Goal: Transaction & Acquisition: Purchase product/service

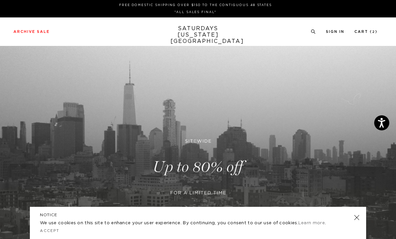
click at [19, 121] on link "Outerwear" at bounding box center [17, 120] width 20 height 4
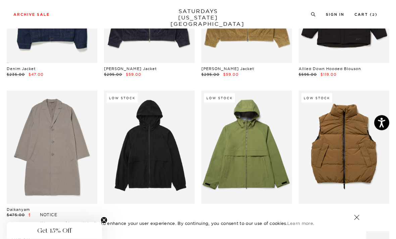
scroll to position [262, 0]
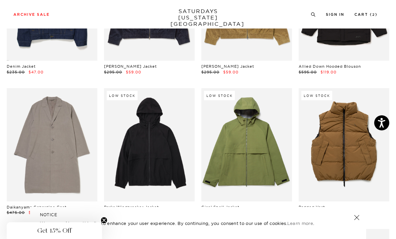
click at [156, 155] on link at bounding box center [149, 144] width 91 height 113
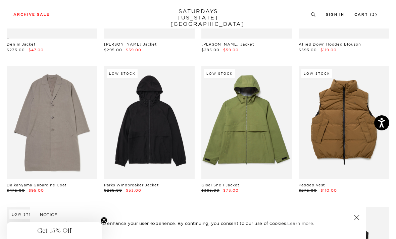
click at [253, 128] on link at bounding box center [246, 122] width 91 height 113
click at [338, 123] on link at bounding box center [344, 122] width 91 height 113
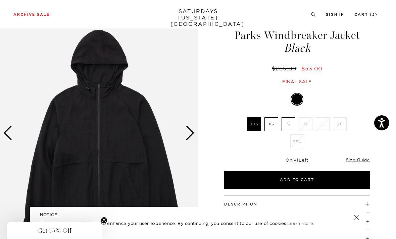
scroll to position [25, 0]
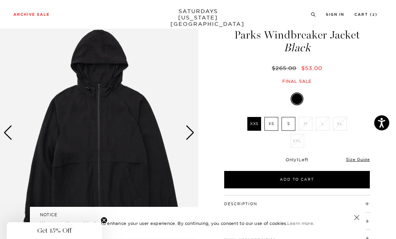
click at [188, 142] on img at bounding box center [99, 133] width 198 height 248
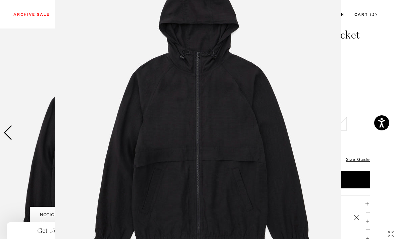
click at [362, 112] on figure at bounding box center [198, 119] width 396 height 239
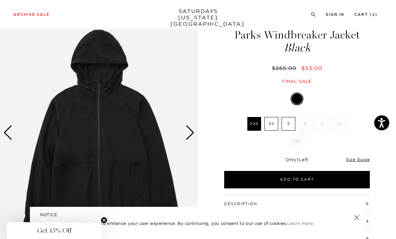
click at [191, 138] on div "Next slide" at bounding box center [190, 133] width 9 height 15
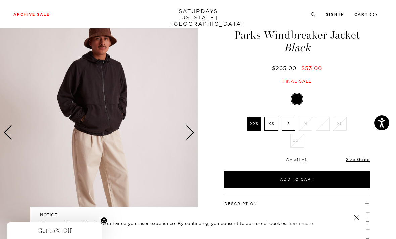
click at [191, 136] on div "Next slide" at bounding box center [190, 133] width 9 height 15
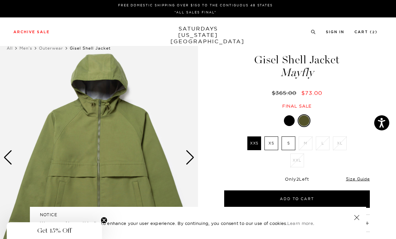
click at [190, 156] on div "Next slide" at bounding box center [190, 157] width 9 height 15
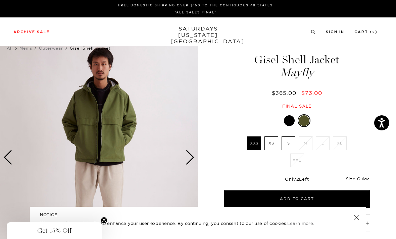
click at [187, 156] on div "Next slide" at bounding box center [190, 157] width 9 height 15
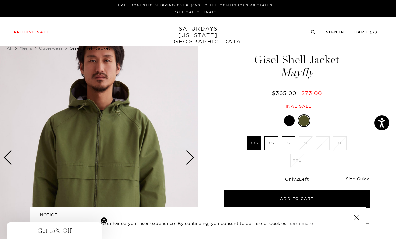
click at [192, 160] on div "Next slide" at bounding box center [190, 157] width 9 height 15
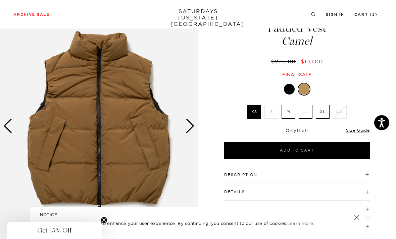
scroll to position [31, 0]
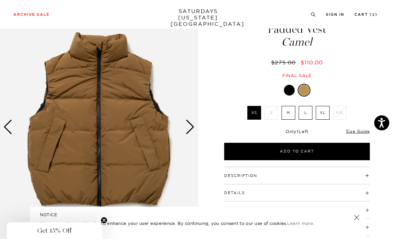
click at [191, 129] on div "Next slide" at bounding box center [190, 127] width 9 height 15
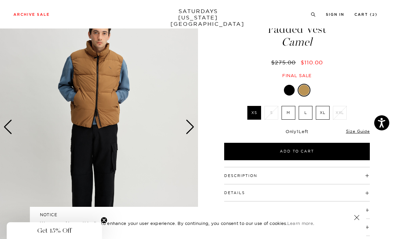
click at [193, 129] on div "Next slide" at bounding box center [190, 127] width 9 height 15
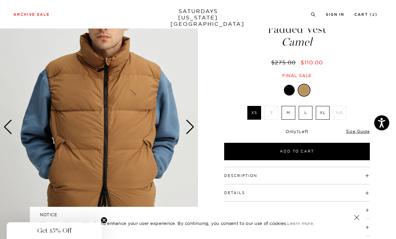
click at [194, 130] on div "Next slide" at bounding box center [190, 127] width 9 height 15
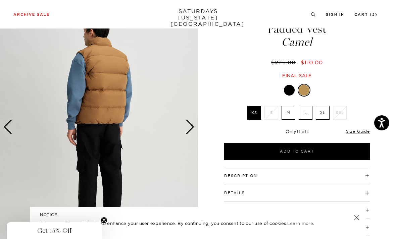
click at [365, 211] on h4 "Care Instructions" at bounding box center [297, 207] width 146 height 11
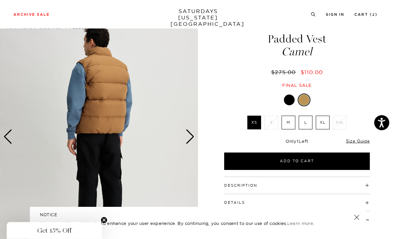
scroll to position [0, 0]
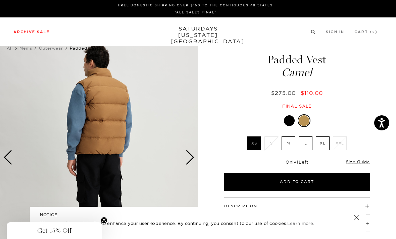
click at [23, 130] on link "Accessories" at bounding box center [17, 128] width 21 height 5
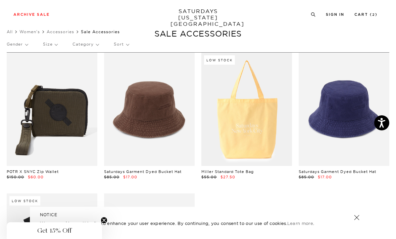
scroll to position [16, 0]
click at [266, 136] on link at bounding box center [246, 109] width 91 height 113
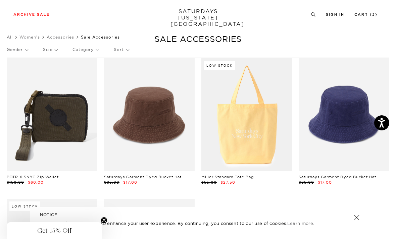
scroll to position [11, 0]
click at [69, 123] on link at bounding box center [52, 114] width 91 height 113
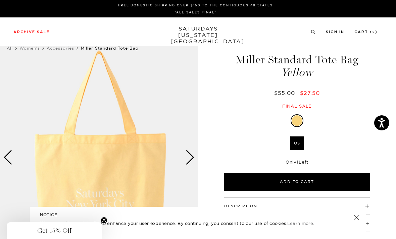
click at [190, 157] on div "Next slide" at bounding box center [190, 157] width 9 height 15
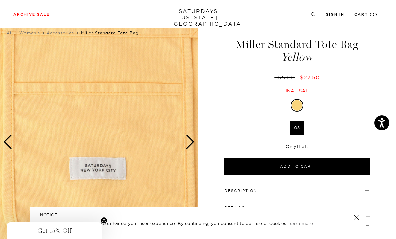
scroll to position [16, 0]
click at [189, 142] on div "Next slide" at bounding box center [190, 142] width 9 height 15
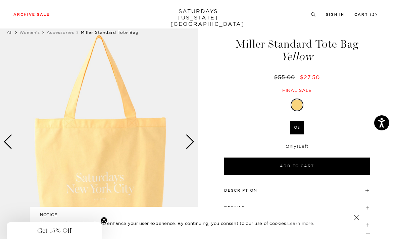
click at [189, 144] on div "Next slide" at bounding box center [190, 142] width 9 height 15
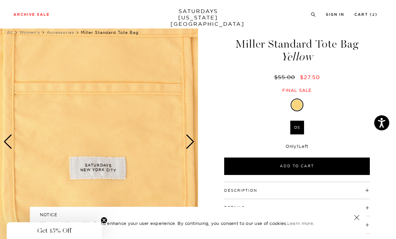
click at [192, 143] on div "Next slide" at bounding box center [190, 142] width 9 height 15
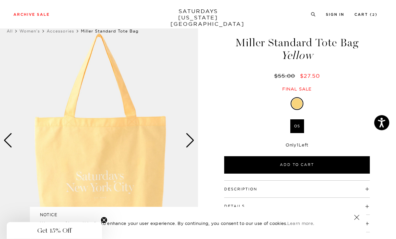
scroll to position [17, 0]
click at [194, 145] on div "Next slide" at bounding box center [190, 141] width 9 height 15
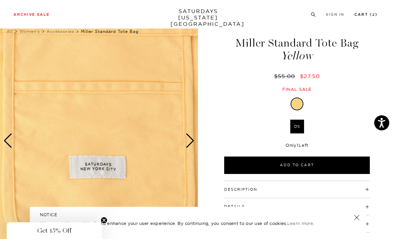
click at [370, 13] on link "Cart ( 2 )" at bounding box center [365, 15] width 23 height 4
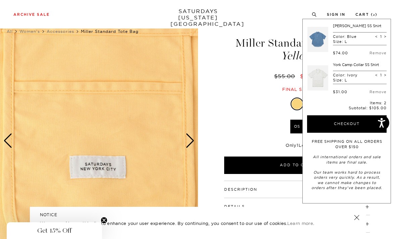
click at [264, 115] on div "Yellow OS SELECT A SIZE OS SELECT A SIZE ▾ SELECT A SIZE OS Only 1 Left Add to …" at bounding box center [297, 136] width 168 height 77
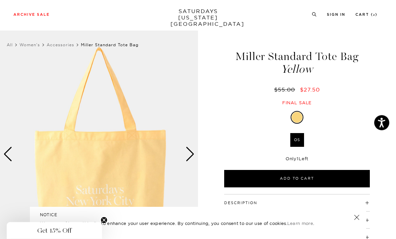
scroll to position [0, 0]
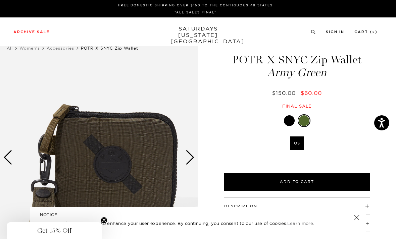
click at [191, 157] on div "Next slide" at bounding box center [190, 157] width 9 height 15
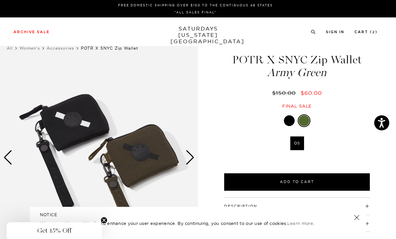
click at [191, 158] on div "Next slide" at bounding box center [190, 157] width 9 height 15
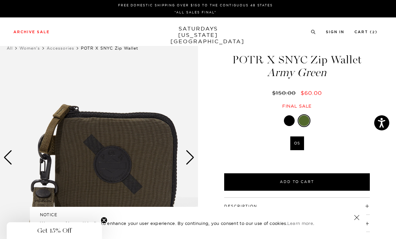
click at [190, 158] on div "Next slide" at bounding box center [190, 157] width 9 height 15
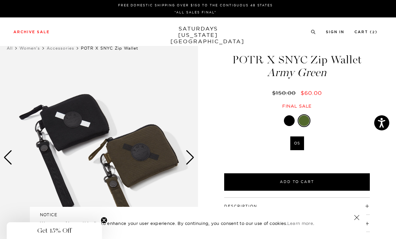
click at [190, 160] on div "Next slide" at bounding box center [190, 157] width 9 height 15
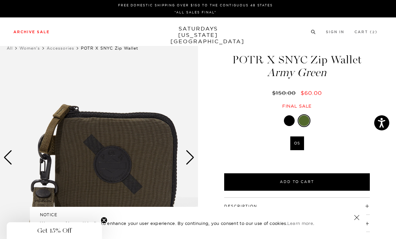
click at [16, 71] on link "Shirts" at bounding box center [12, 71] width 10 height 5
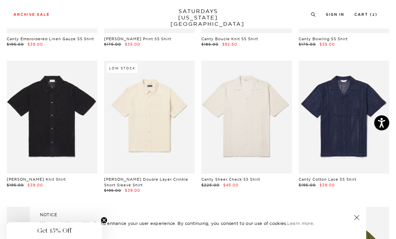
scroll to position [431, 0]
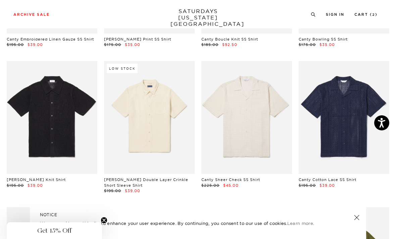
click at [172, 181] on link "Bruce Double Layer Crinkle Short Sleeve Shirt" at bounding box center [146, 183] width 84 height 10
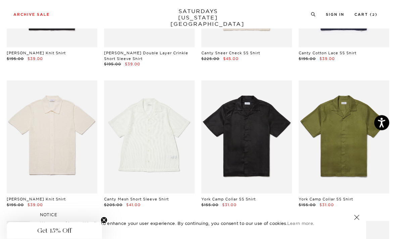
scroll to position [557, 0]
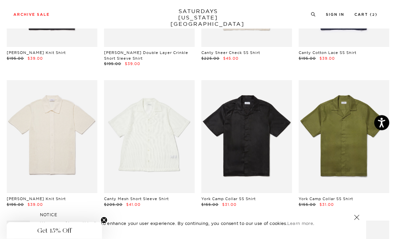
click at [259, 154] on link at bounding box center [246, 137] width 91 height 113
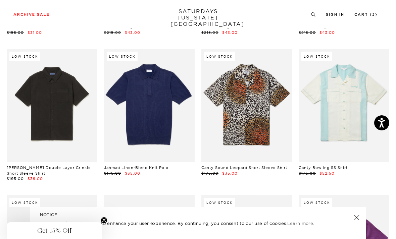
scroll to position [870, 0]
click at [74, 116] on link at bounding box center [52, 105] width 91 height 113
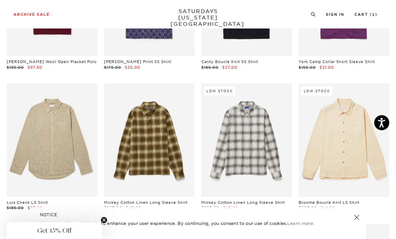
scroll to position [1124, 0]
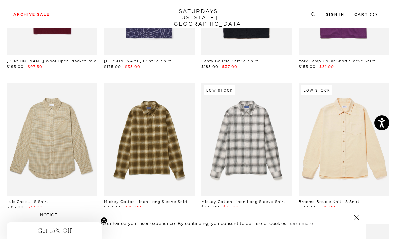
click at [346, 117] on link at bounding box center [344, 139] width 91 height 113
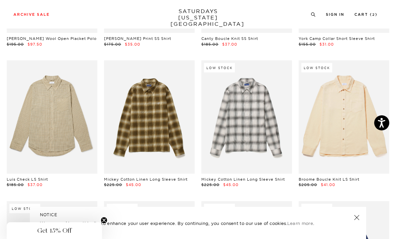
click at [265, 121] on link at bounding box center [246, 116] width 91 height 113
click at [64, 114] on link at bounding box center [52, 116] width 91 height 113
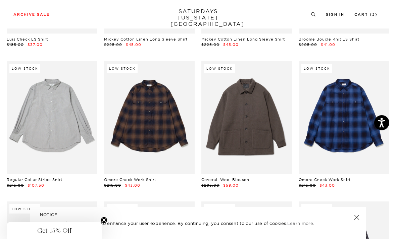
scroll to position [1286, 0]
click at [75, 143] on link at bounding box center [52, 117] width 91 height 113
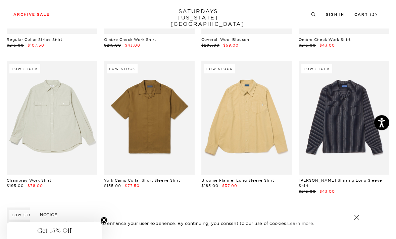
scroll to position [1427, 0]
click at [73, 126] on link at bounding box center [52, 117] width 91 height 113
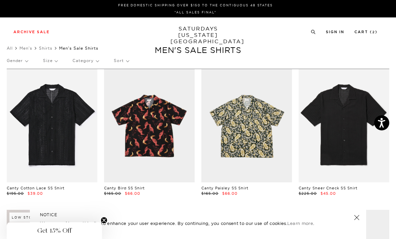
scroll to position [1449, 0]
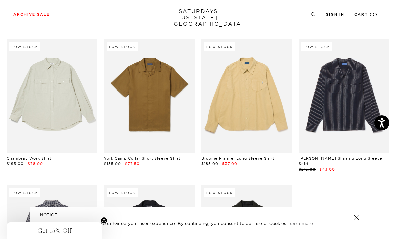
click at [261, 113] on link at bounding box center [246, 95] width 91 height 113
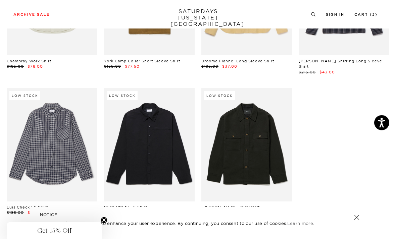
scroll to position [1545, 0]
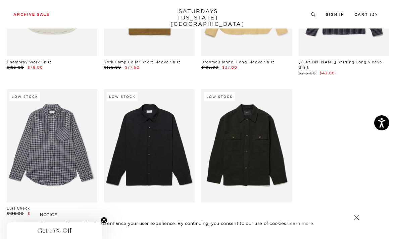
click at [172, 148] on link at bounding box center [149, 145] width 91 height 113
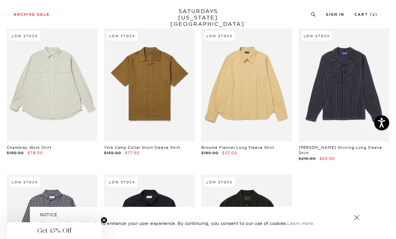
scroll to position [1461, 0]
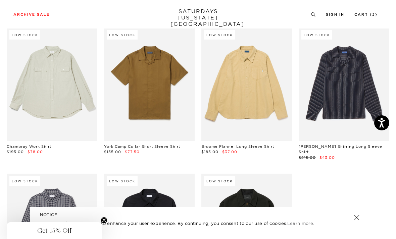
click at [369, 63] on link at bounding box center [344, 84] width 91 height 113
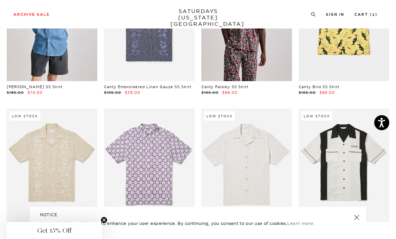
scroll to position [242, 0]
click at [263, 188] on link at bounding box center [246, 165] width 91 height 113
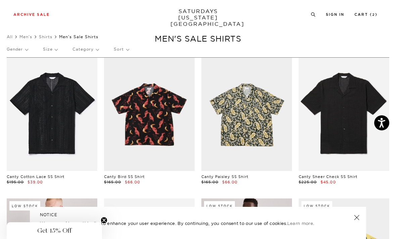
scroll to position [0, 0]
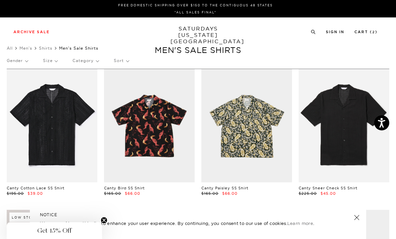
click at [48, 63] on p "Size" at bounding box center [50, 60] width 14 height 15
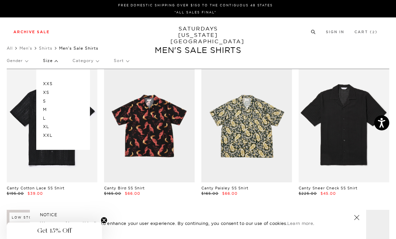
click at [14, 103] on link "Pants" at bounding box center [12, 103] width 10 height 5
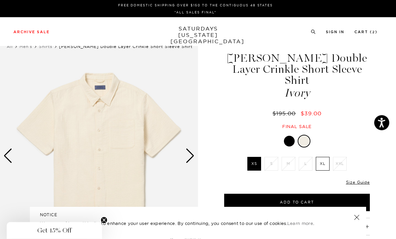
scroll to position [2, 0]
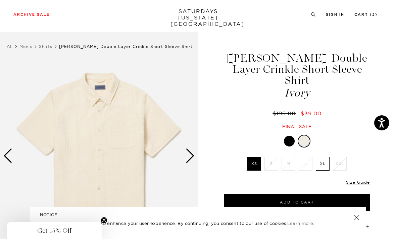
click at [191, 160] on div "Next slide" at bounding box center [190, 156] width 9 height 15
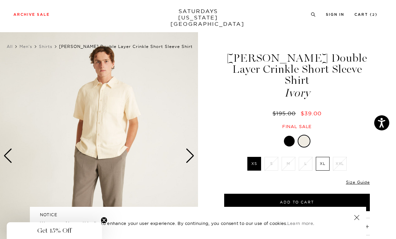
click at [191, 160] on div "Next slide" at bounding box center [190, 156] width 9 height 15
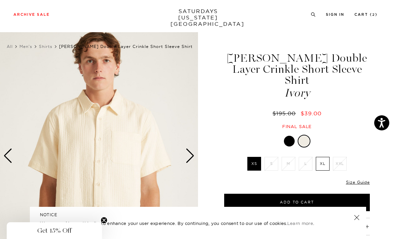
click at [193, 156] on div "Next slide" at bounding box center [190, 156] width 9 height 15
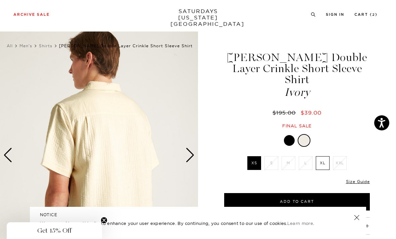
scroll to position [0, 0]
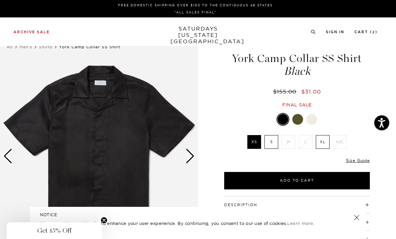
scroll to position [2, 0]
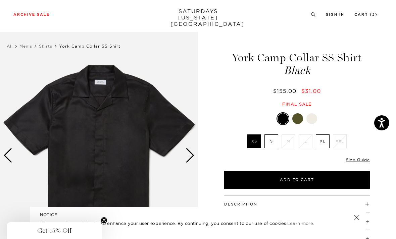
click at [196, 164] on img at bounding box center [99, 156] width 198 height 248
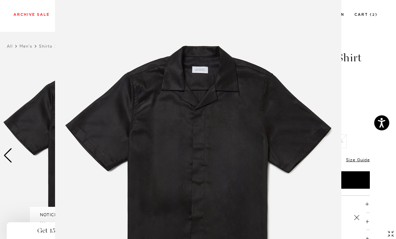
scroll to position [52, 0]
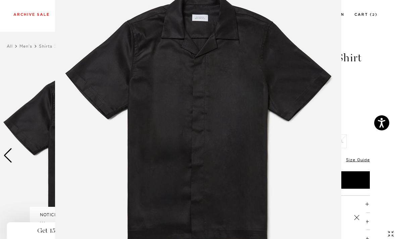
click at [383, 95] on figure at bounding box center [198, 119] width 396 height 239
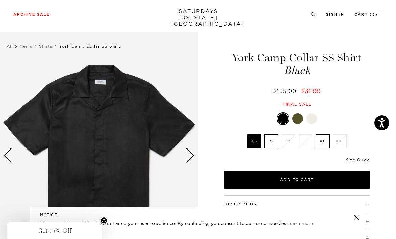
click at [188, 156] on div "Next slide" at bounding box center [190, 155] width 9 height 15
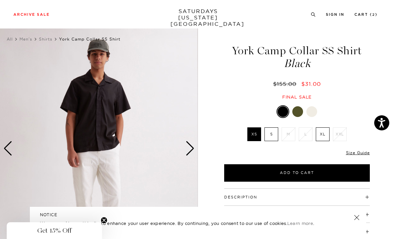
scroll to position [9, 0]
click at [190, 150] on div "Next slide" at bounding box center [190, 149] width 9 height 15
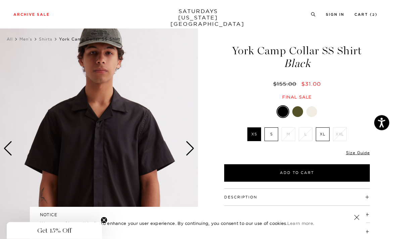
scroll to position [9, 0]
click at [298, 114] on div at bounding box center [297, 111] width 11 height 11
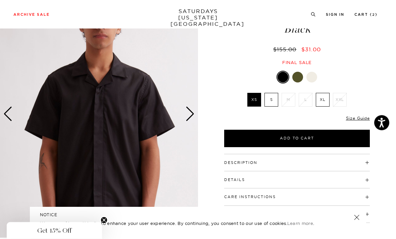
scroll to position [46, 0]
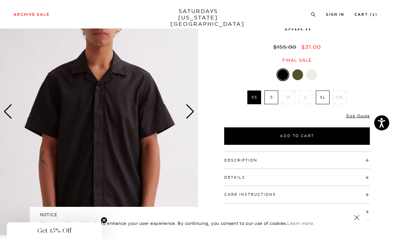
click at [363, 196] on h4 "Care Instructions" at bounding box center [297, 191] width 146 height 11
click at [370, 195] on h4 "Care Instructions" at bounding box center [297, 191] width 146 height 11
click at [257, 159] on span at bounding box center [257, 160] width 0 height 5
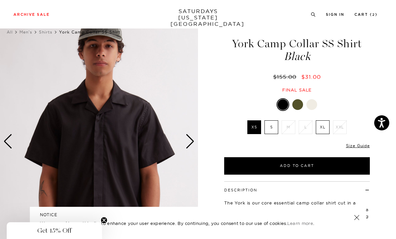
scroll to position [18, 0]
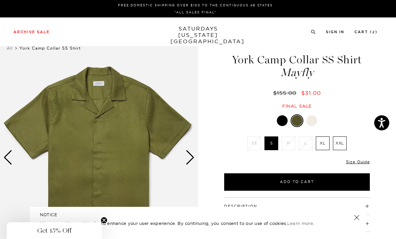
click at [192, 156] on div "Next slide" at bounding box center [190, 157] width 9 height 15
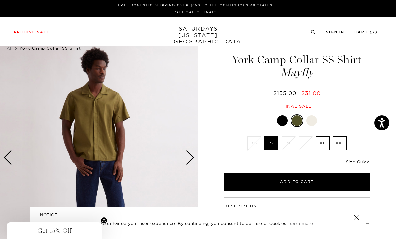
click at [188, 159] on div "Next slide" at bounding box center [190, 157] width 9 height 15
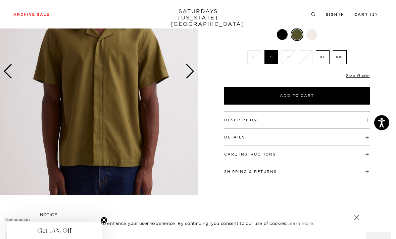
scroll to position [87, 0]
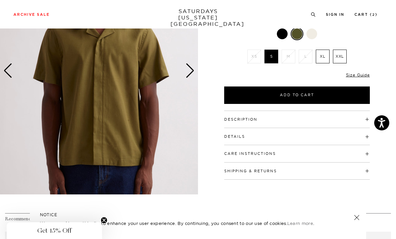
click at [314, 138] on h4 "Details" at bounding box center [297, 133] width 146 height 11
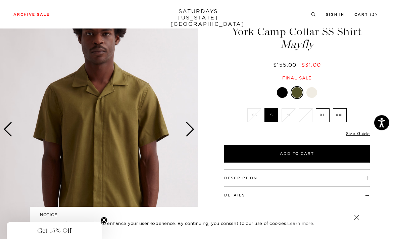
scroll to position [27, 0]
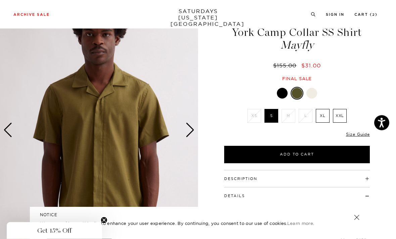
click at [194, 124] on div "Next slide" at bounding box center [190, 130] width 9 height 15
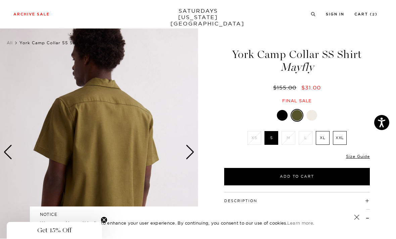
click at [193, 155] on div "Next slide" at bounding box center [190, 152] width 9 height 15
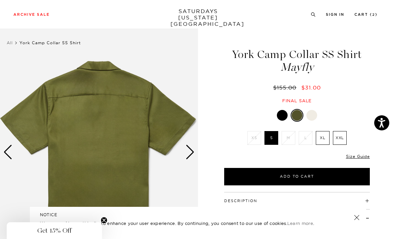
click at [196, 153] on img at bounding box center [99, 153] width 198 height 248
click at [191, 156] on div "Next slide" at bounding box center [190, 152] width 9 height 15
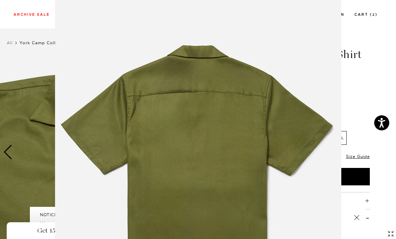
scroll to position [52, 0]
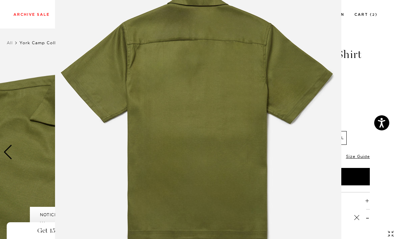
click at [33, 144] on figure at bounding box center [198, 119] width 396 height 239
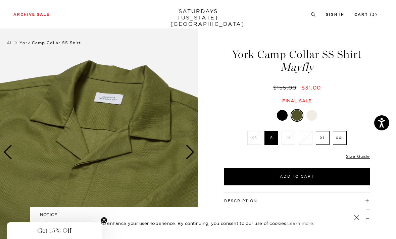
scroll to position [0, 0]
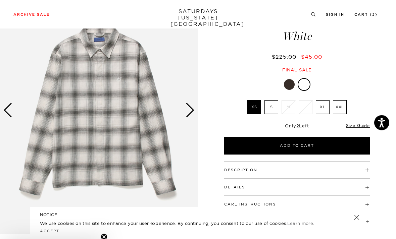
scroll to position [47, 0]
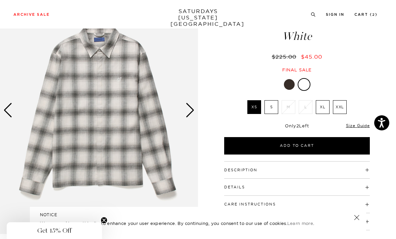
click at [191, 108] on div "Next slide" at bounding box center [190, 110] width 9 height 15
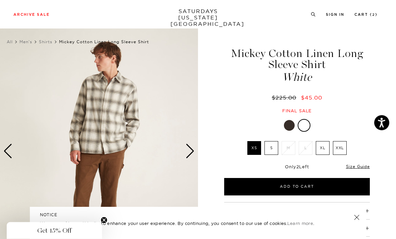
click at [187, 155] on div "Next slide" at bounding box center [190, 151] width 9 height 15
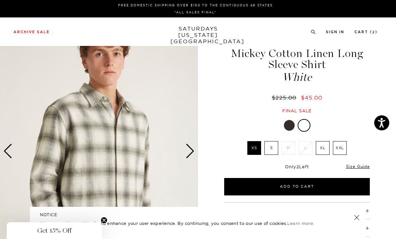
scroll to position [0, 0]
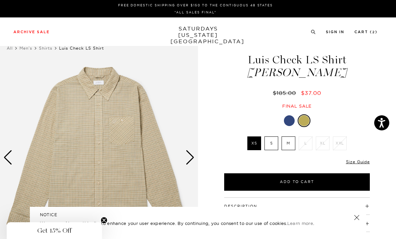
click at [189, 151] on div "Next slide" at bounding box center [190, 157] width 9 height 15
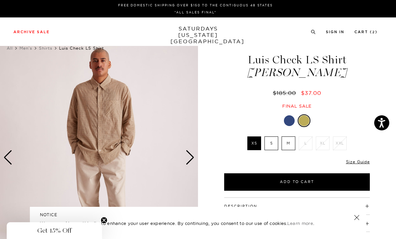
click at [191, 160] on div "Next slide" at bounding box center [190, 157] width 9 height 15
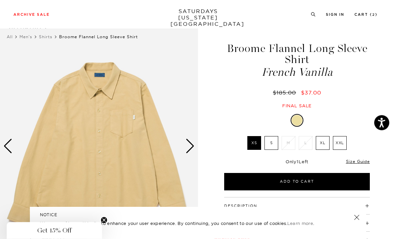
scroll to position [12, 0]
click at [188, 159] on img at bounding box center [99, 146] width 198 height 248
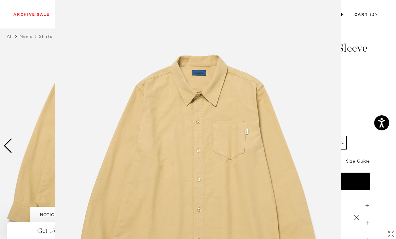
scroll to position [52, 0]
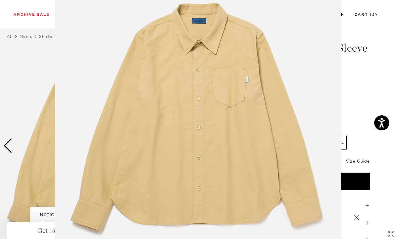
click at [369, 173] on figure at bounding box center [198, 119] width 396 height 239
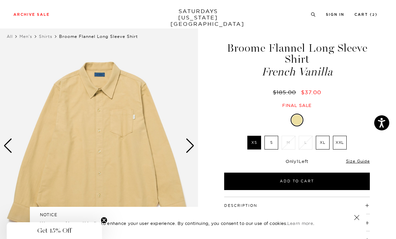
scroll to position [0, 0]
click div "Next slide"
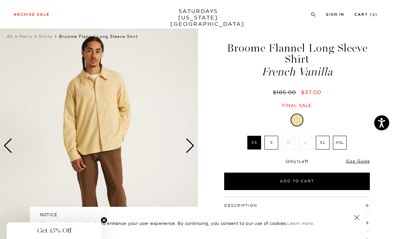
click div "Next slide"
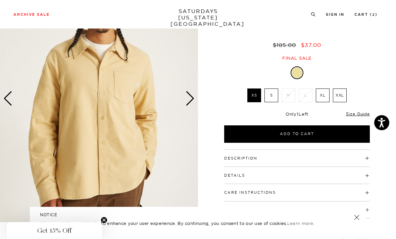
click h4 "Details"
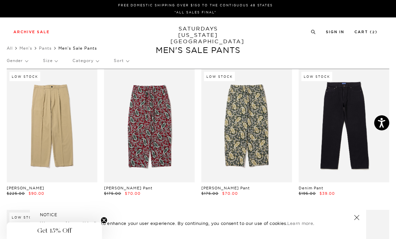
click at [50, 65] on p "Size" at bounding box center [50, 60] width 14 height 15
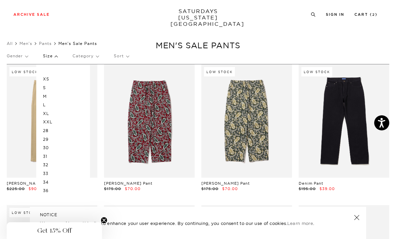
scroll to position [5, 0]
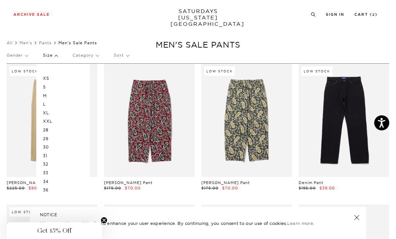
click at [44, 180] on p "34" at bounding box center [63, 182] width 40 height 9
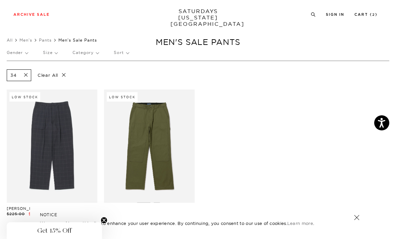
scroll to position [7, 0]
click at [48, 119] on link at bounding box center [52, 146] width 91 height 113
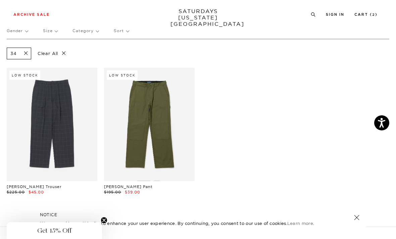
click at [119, 99] on link at bounding box center [149, 124] width 91 height 113
click at [26, 54] on span at bounding box center [24, 53] width 14 height 6
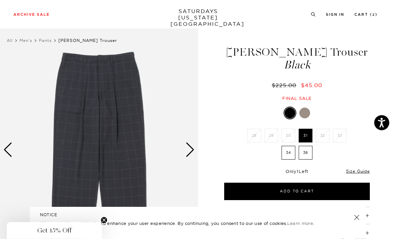
scroll to position [4, 0]
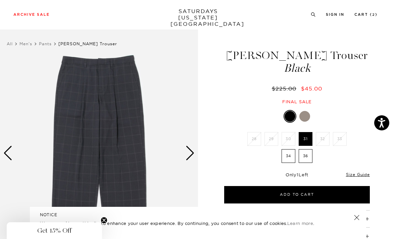
click at [188, 155] on div "Next slide" at bounding box center [190, 153] width 9 height 15
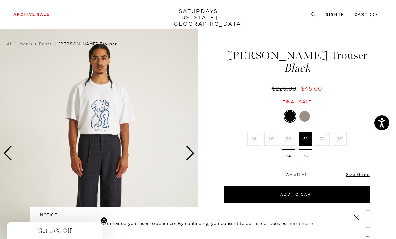
click at [191, 151] on div "Next slide" at bounding box center [190, 153] width 9 height 15
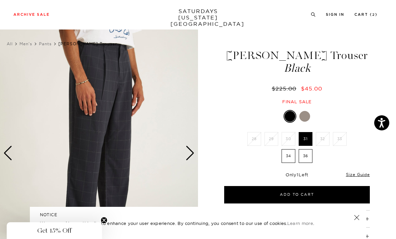
click at [187, 150] on div "Next slide" at bounding box center [190, 153] width 9 height 15
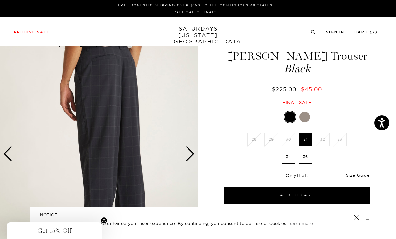
scroll to position [0, 0]
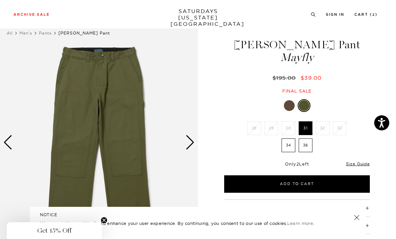
scroll to position [17, 0]
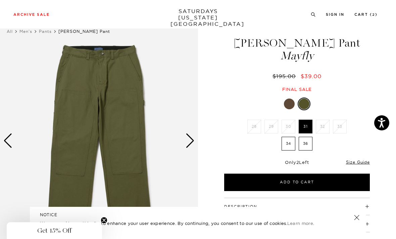
click at [187, 141] on div "Next slide" at bounding box center [190, 141] width 9 height 15
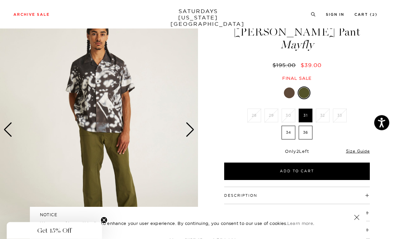
scroll to position [26, 0]
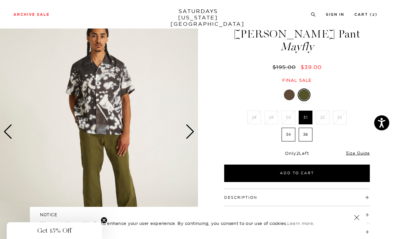
click at [189, 134] on div "Next slide" at bounding box center [190, 132] width 9 height 15
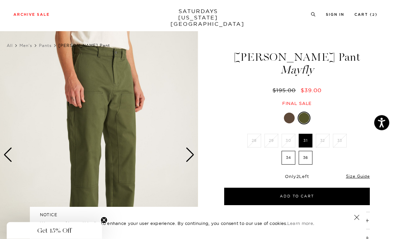
scroll to position [3, 0]
click at [287, 157] on label "34" at bounding box center [289, 158] width 14 height 14
click at [0, 0] on input "34" at bounding box center [0, 0] width 0 height 0
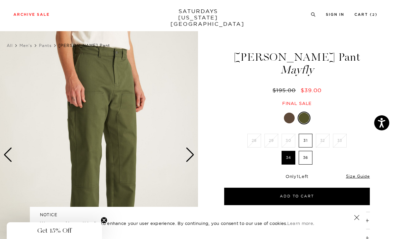
click at [190, 160] on div "Next slide" at bounding box center [190, 155] width 9 height 15
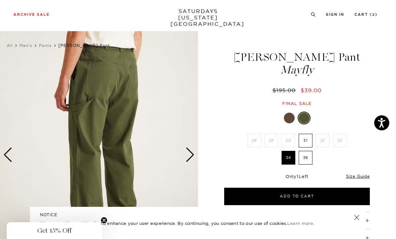
click at [194, 154] on div "Next slide" at bounding box center [190, 155] width 9 height 15
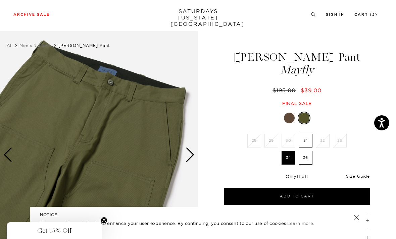
click at [286, 193] on button "Add to Cart" at bounding box center [297, 196] width 146 height 17
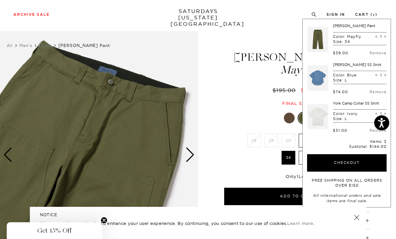
scroll to position [0, 0]
click at [42, 72] on img at bounding box center [99, 155] width 198 height 248
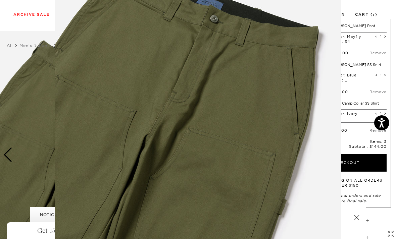
click at [376, 59] on figure at bounding box center [198, 119] width 396 height 239
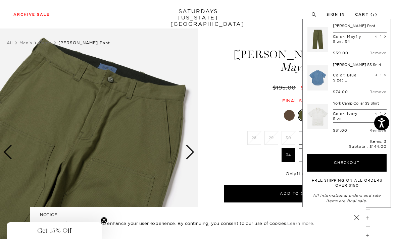
scroll to position [6, 0]
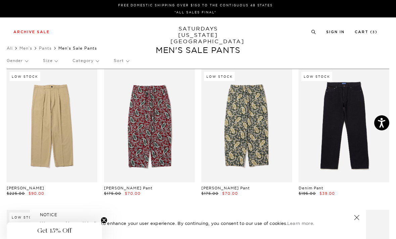
click at [49, 63] on p "Size" at bounding box center [50, 60] width 14 height 15
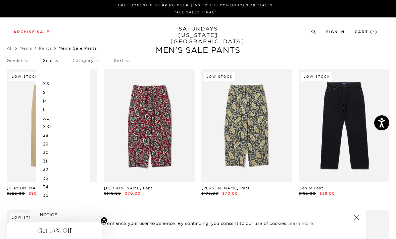
click at [44, 110] on p "L" at bounding box center [63, 109] width 40 height 9
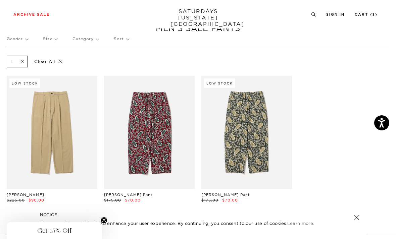
scroll to position [21, 0]
click at [43, 114] on link at bounding box center [52, 132] width 91 height 113
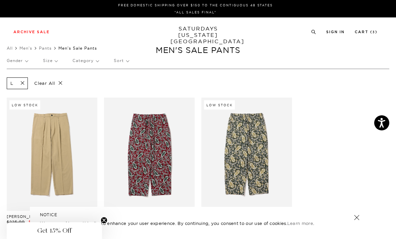
scroll to position [44, 0]
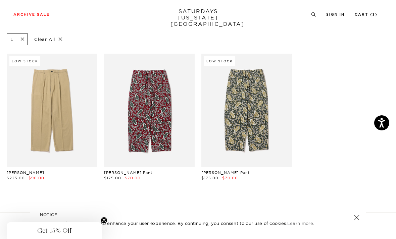
click at [22, 41] on span at bounding box center [20, 39] width 14 height 6
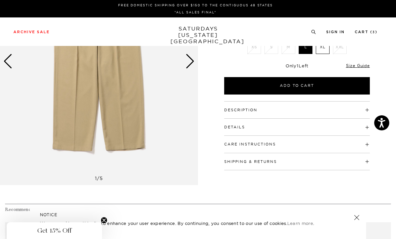
scroll to position [99, 0]
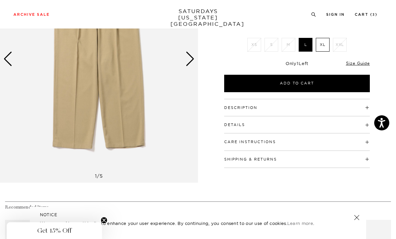
click at [345, 135] on h4 "Care Instructions" at bounding box center [297, 139] width 146 height 11
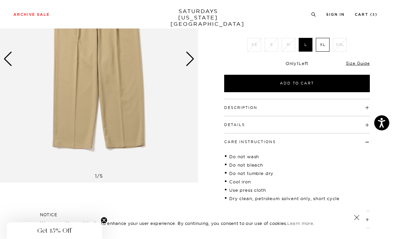
click at [349, 135] on h4 "Care Instructions" at bounding box center [297, 139] width 146 height 11
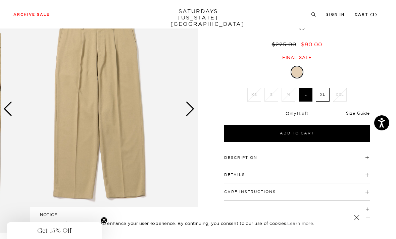
scroll to position [45, 0]
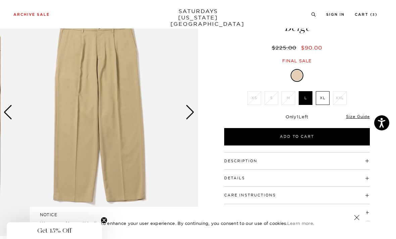
click at [191, 108] on div "Next slide" at bounding box center [190, 112] width 9 height 15
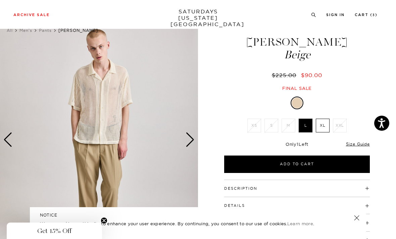
click at [193, 139] on div "Next slide" at bounding box center [190, 139] width 9 height 15
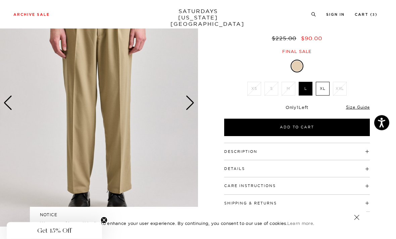
scroll to position [55, 0]
click at [324, 182] on h4 "Care Instructions" at bounding box center [297, 183] width 146 height 11
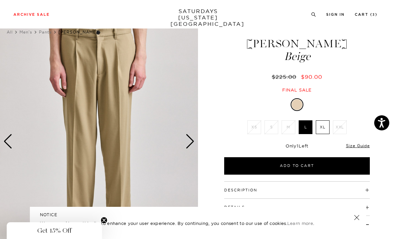
scroll to position [16, 0]
click at [188, 135] on div "Next slide" at bounding box center [190, 141] width 9 height 15
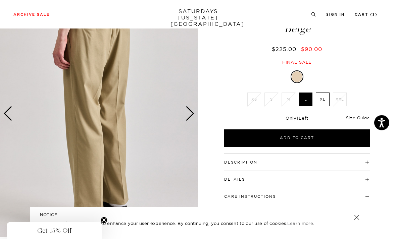
click at [192, 114] on div "Next slide" at bounding box center [190, 114] width 9 height 15
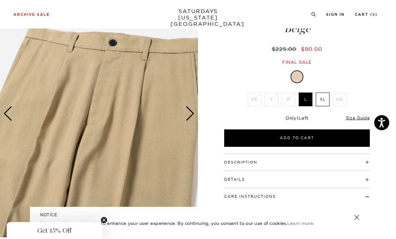
scroll to position [44, 0]
click at [187, 116] on div "Next slide" at bounding box center [190, 113] width 9 height 15
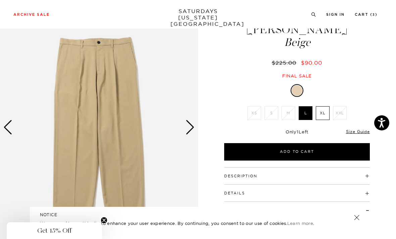
scroll to position [28, 0]
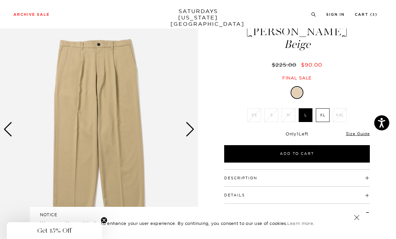
click at [191, 125] on div "Next slide" at bounding box center [190, 129] width 9 height 15
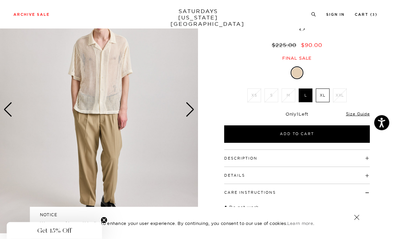
scroll to position [48, 0]
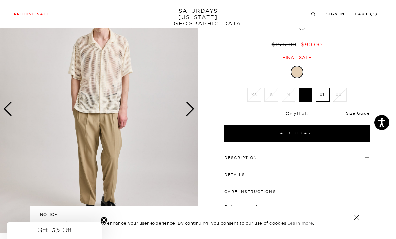
click at [324, 170] on h4 "Details" at bounding box center [297, 172] width 146 height 11
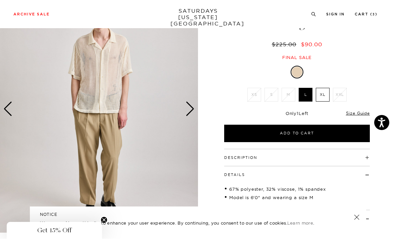
scroll to position [49, 0]
click at [327, 152] on h4 "Description" at bounding box center [297, 154] width 146 height 11
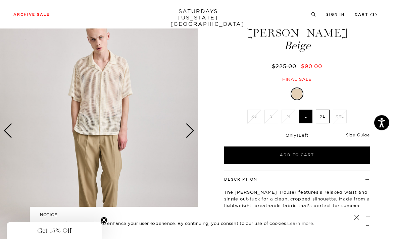
scroll to position [0, 0]
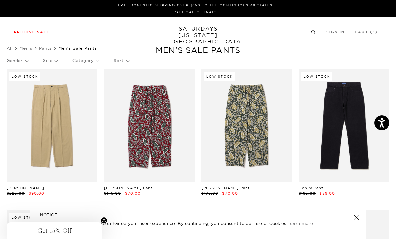
click at [63, 128] on link "Accessories" at bounding box center [65, 128] width 21 height 5
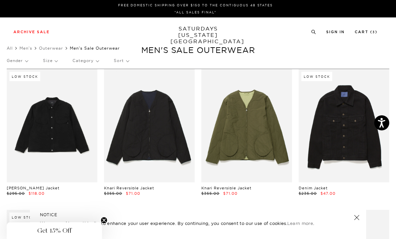
click at [49, 62] on p "Size" at bounding box center [50, 60] width 14 height 15
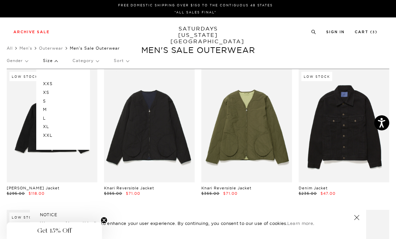
click at [44, 116] on p "L" at bounding box center [63, 118] width 40 height 9
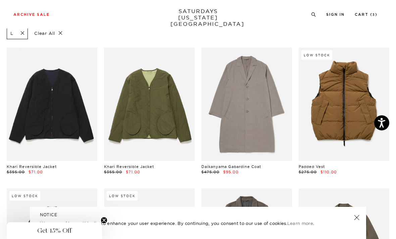
scroll to position [49, 0]
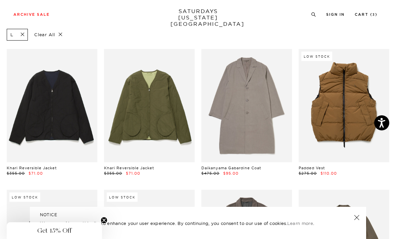
click at [49, 94] on link at bounding box center [52, 105] width 91 height 113
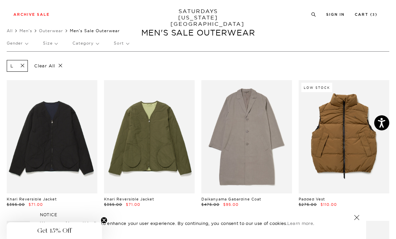
scroll to position [0, 0]
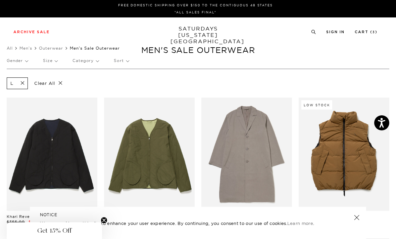
click at [18, 61] on p "Gender" at bounding box center [17, 60] width 21 height 15
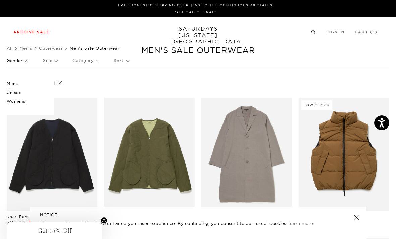
click at [11, 62] on link "Tees" at bounding box center [11, 63] width 8 height 5
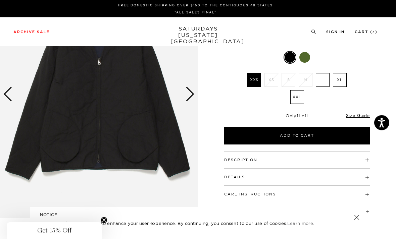
scroll to position [66, 0]
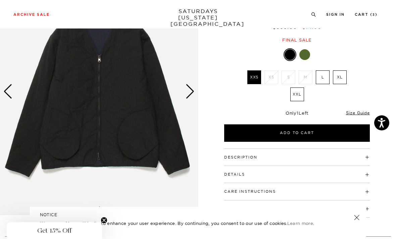
click at [341, 193] on h4 "Care Instructions" at bounding box center [297, 188] width 146 height 11
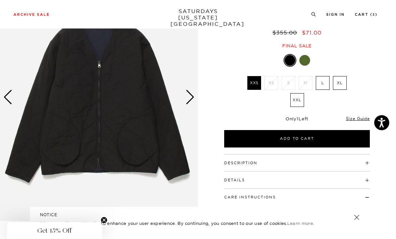
scroll to position [59, 0]
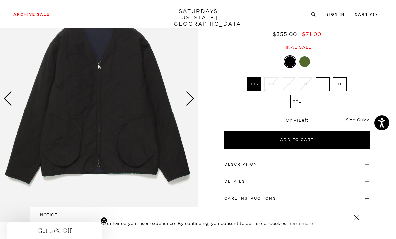
click at [189, 94] on div "Next slide" at bounding box center [190, 98] width 9 height 15
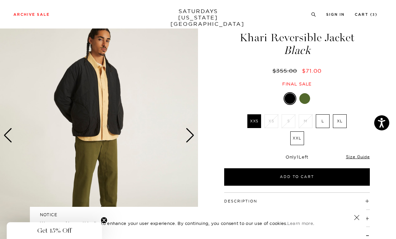
scroll to position [22, 0]
click at [192, 136] on div "Next slide" at bounding box center [190, 136] width 9 height 15
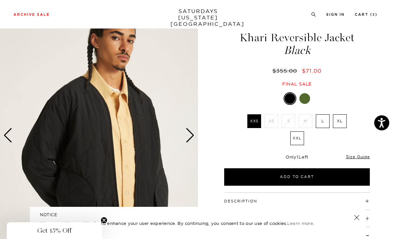
click at [195, 140] on img at bounding box center [99, 136] width 198 height 248
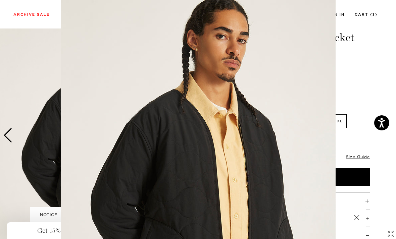
scroll to position [52, 0]
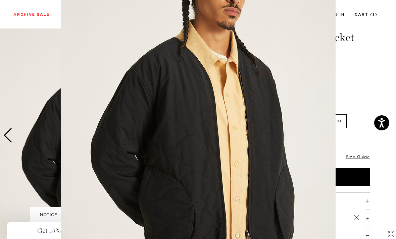
click at [311, 119] on img at bounding box center [198, 120] width 275 height 344
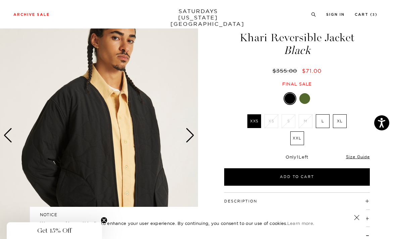
click at [194, 139] on div "Next slide" at bounding box center [190, 135] width 9 height 15
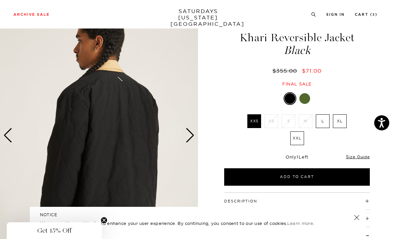
click at [191, 136] on div "Next slide" at bounding box center [190, 135] width 9 height 15
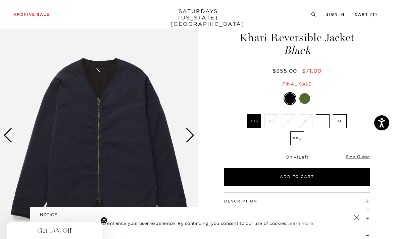
click at [189, 135] on div "Next slide" at bounding box center [190, 135] width 9 height 15
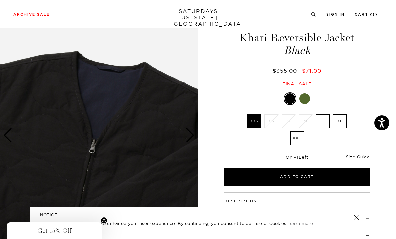
click at [189, 135] on div "Next slide" at bounding box center [190, 135] width 9 height 15
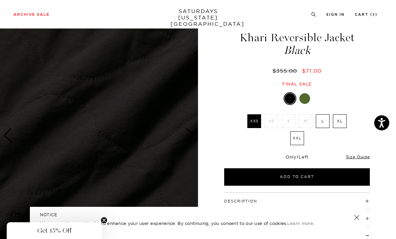
click at [190, 140] on div "Next slide" at bounding box center [190, 135] width 9 height 15
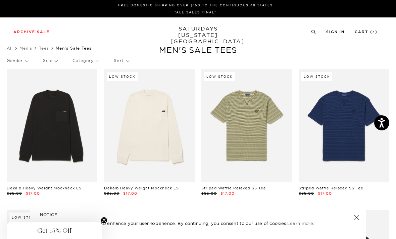
click at [46, 62] on p "Size" at bounding box center [50, 60] width 14 height 15
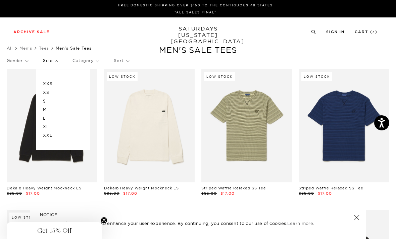
click at [43, 117] on p "L" at bounding box center [63, 118] width 40 height 9
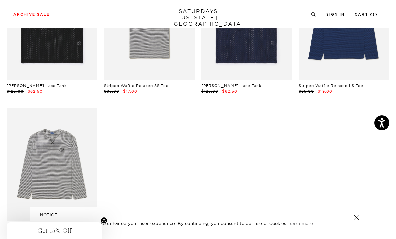
scroll to position [131, 0]
click at [42, 136] on link at bounding box center [52, 163] width 91 height 113
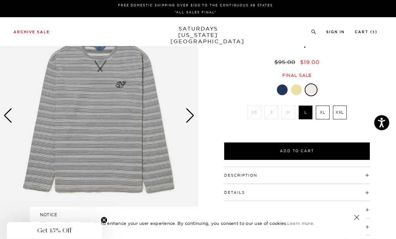
scroll to position [42, 0]
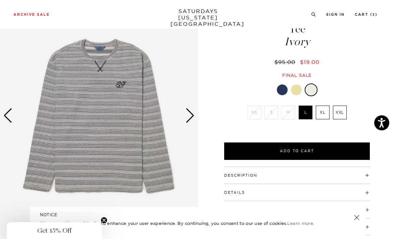
click at [188, 114] on div "Next slide" at bounding box center [190, 115] width 9 height 15
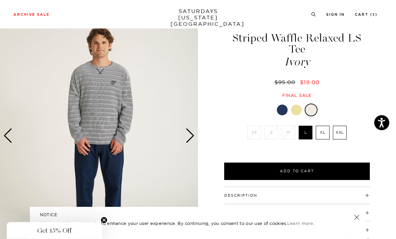
click at [194, 137] on div "Next slide" at bounding box center [190, 136] width 9 height 15
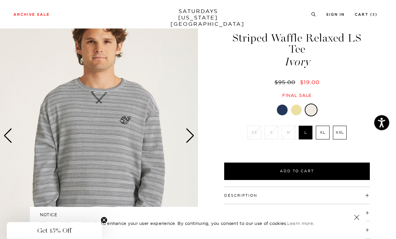
scroll to position [22, 0]
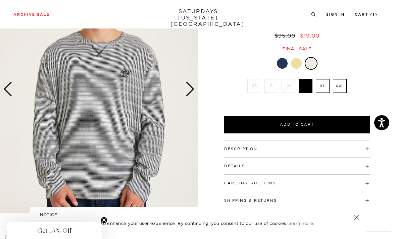
click at [193, 92] on div "Next slide" at bounding box center [190, 89] width 9 height 15
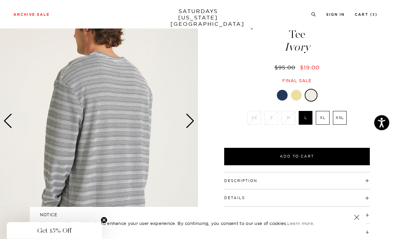
scroll to position [0, 0]
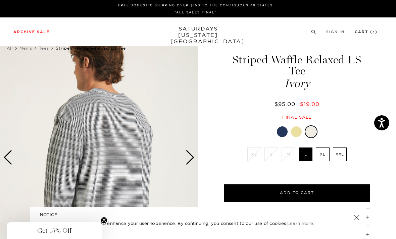
click at [369, 30] on link "Cart ( 3 )" at bounding box center [366, 32] width 23 height 4
click at [367, 30] on link "Cart ( 3 )" at bounding box center [366, 32] width 23 height 4
click at [370, 34] on link "Cart ( 3 )" at bounding box center [366, 32] width 22 height 4
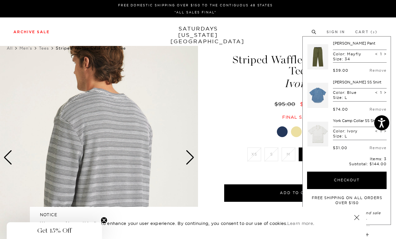
click at [8, 71] on link "Shirts" at bounding box center [12, 71] width 10 height 5
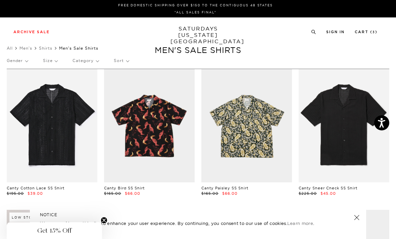
click at [49, 63] on p "Size" at bounding box center [50, 60] width 14 height 15
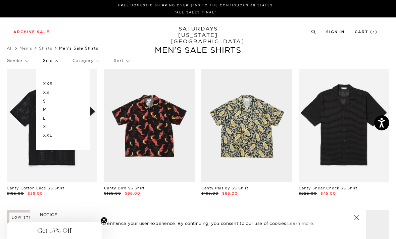
click at [44, 125] on p "XL" at bounding box center [63, 127] width 40 height 9
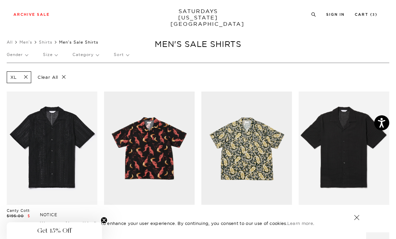
scroll to position [7, 0]
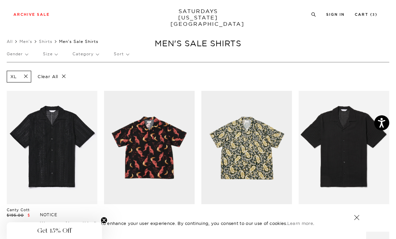
click at [49, 53] on p "Size" at bounding box center [50, 53] width 14 height 15
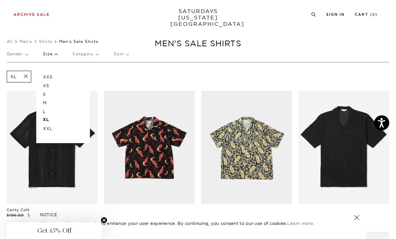
click at [44, 109] on p "L" at bounding box center [63, 111] width 40 height 9
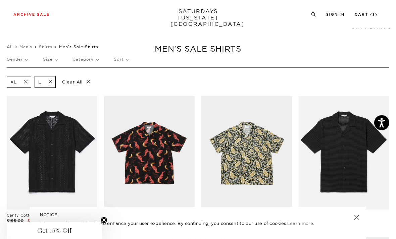
scroll to position [2, 0]
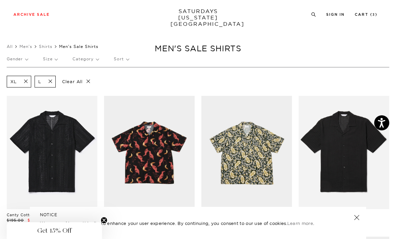
click at [26, 80] on span at bounding box center [24, 82] width 14 height 6
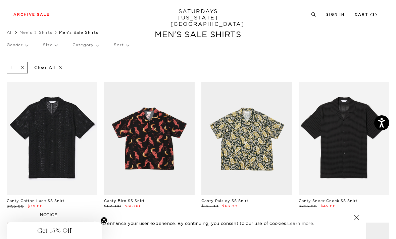
scroll to position [17, 0]
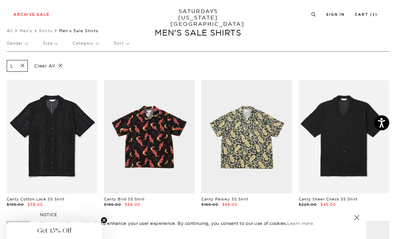
click at [17, 46] on p "Gender" at bounding box center [17, 43] width 21 height 15
click at [12, 47] on p "Gender" at bounding box center [17, 43] width 21 height 15
click at [17, 46] on p "Gender" at bounding box center [17, 43] width 21 height 15
click at [16, 44] on p "Gender" at bounding box center [17, 43] width 21 height 15
click at [370, 16] on link "Cart ( 3 )" at bounding box center [366, 15] width 23 height 4
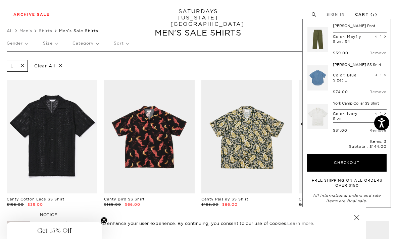
click at [373, 15] on link "Cart ( 3 )" at bounding box center [366, 15] width 22 height 4
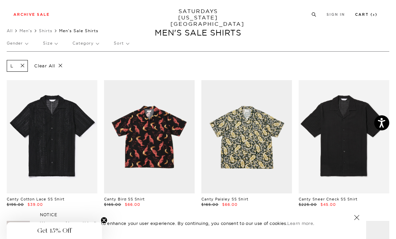
click at [373, 15] on small "3" at bounding box center [374, 15] width 2 height 3
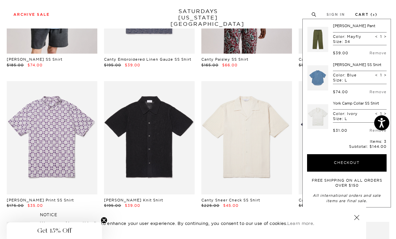
scroll to position [298, 0]
click at [161, 129] on link at bounding box center [149, 138] width 91 height 113
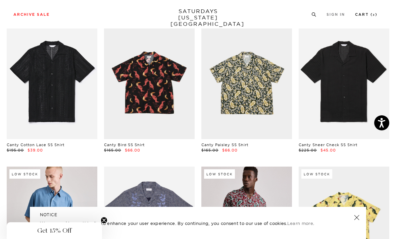
scroll to position [69, 0]
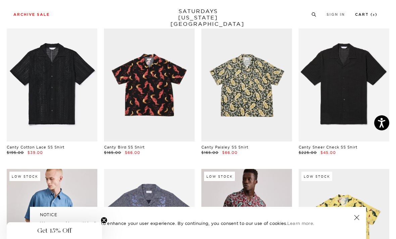
click at [350, 82] on link at bounding box center [344, 84] width 91 height 113
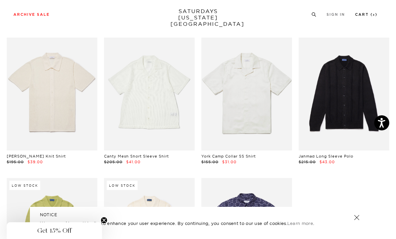
scroll to position [484, 0]
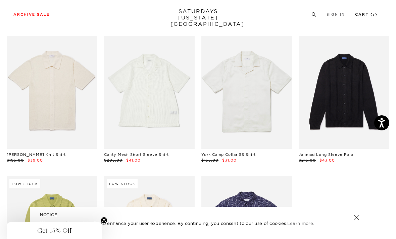
click at [226, 93] on link at bounding box center [246, 92] width 91 height 113
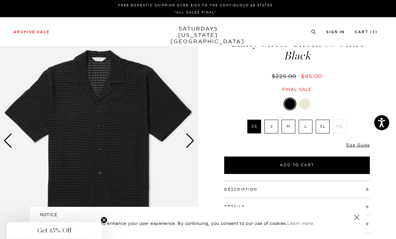
scroll to position [17, 0]
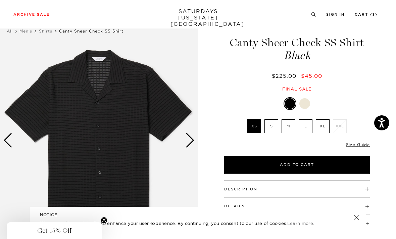
click at [186, 137] on div "Next slide" at bounding box center [190, 140] width 9 height 15
click at [191, 141] on div "Next slide" at bounding box center [190, 140] width 9 height 15
click at [192, 140] on div "Next slide" at bounding box center [190, 140] width 9 height 15
click at [194, 140] on div "Next slide" at bounding box center [190, 140] width 9 height 15
click at [192, 141] on div "Next slide" at bounding box center [190, 140] width 9 height 15
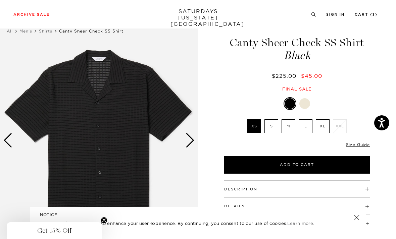
click at [193, 142] on div "Next slide" at bounding box center [190, 140] width 9 height 15
click at [192, 143] on div "Next slide" at bounding box center [190, 140] width 9 height 15
click at [193, 144] on div "Next slide" at bounding box center [190, 140] width 9 height 15
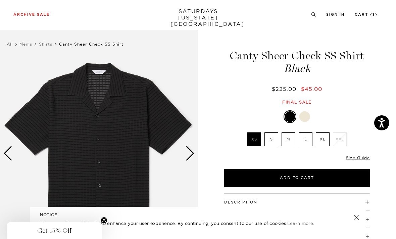
scroll to position [8, 0]
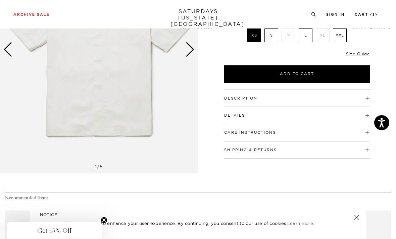
scroll to position [106, 0]
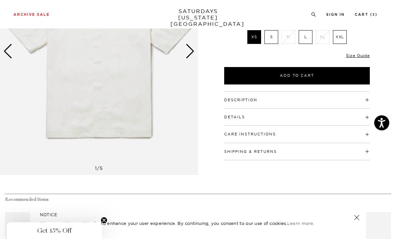
click at [317, 131] on h4 "Care Instructions" at bounding box center [297, 131] width 146 height 11
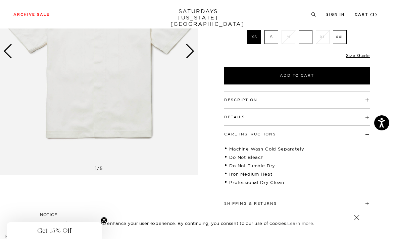
click at [323, 126] on h4 "Care Instructions" at bounding box center [297, 131] width 146 height 11
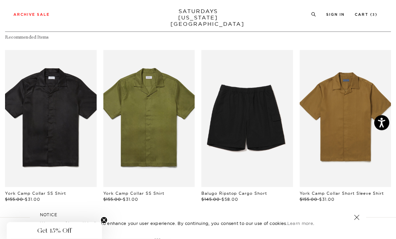
scroll to position [267, 0]
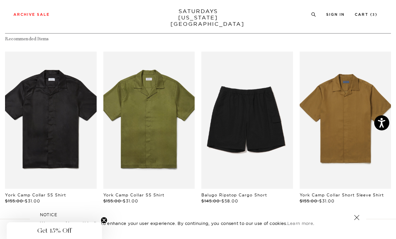
click at [36, 100] on link "files/M00020SS01-BLACK_02.jpg" at bounding box center [51, 120] width 92 height 137
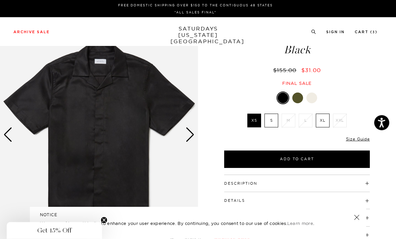
scroll to position [23, 0]
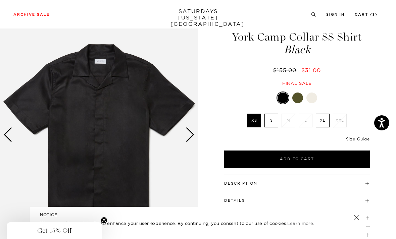
click at [193, 138] on div "Next slide" at bounding box center [190, 135] width 9 height 15
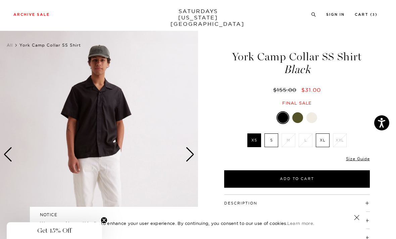
scroll to position [0, 0]
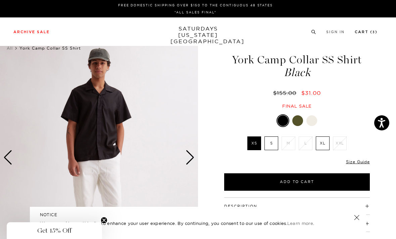
click at [367, 30] on link "Cart ( 3 )" at bounding box center [366, 32] width 23 height 4
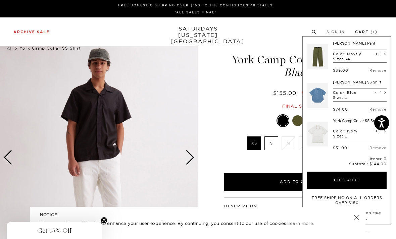
click at [199, 32] on link "SATURDAYS NEW YORK CITY" at bounding box center [197, 35] width 55 height 19
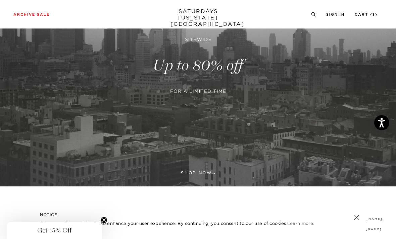
scroll to position [142, 0]
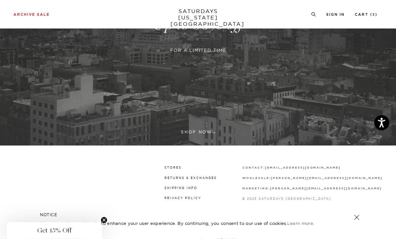
click at [206, 131] on link at bounding box center [198, 25] width 396 height 243
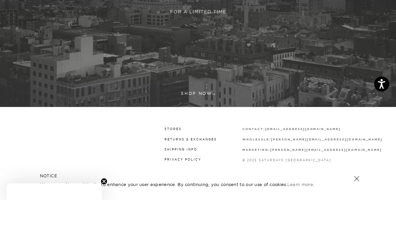
scroll to position [142, 0]
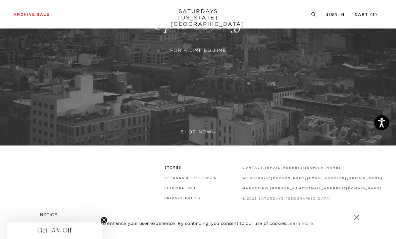
click at [205, 135] on link at bounding box center [198, 25] width 396 height 243
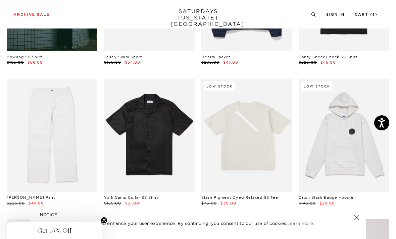
scroll to position [412, 0]
click at [48, 102] on link at bounding box center [52, 135] width 91 height 113
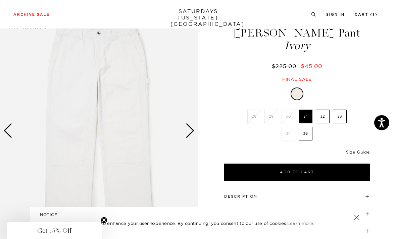
scroll to position [27, 0]
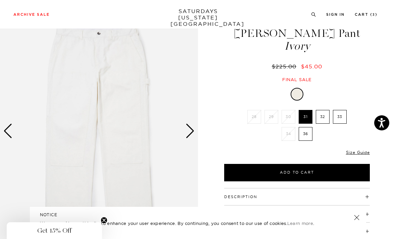
click at [191, 130] on div "Next slide" at bounding box center [190, 131] width 9 height 15
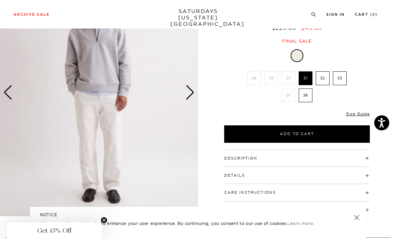
scroll to position [65, 0]
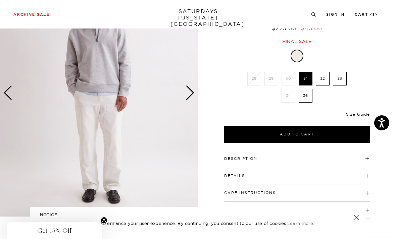
click at [194, 96] on div "Next slide" at bounding box center [190, 93] width 9 height 15
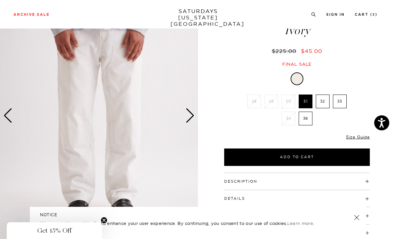
scroll to position [36, 0]
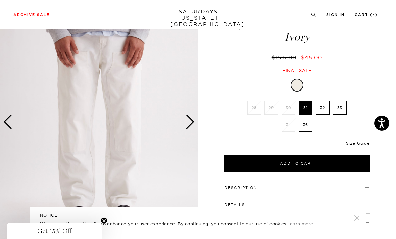
click at [195, 128] on img at bounding box center [99, 122] width 198 height 248
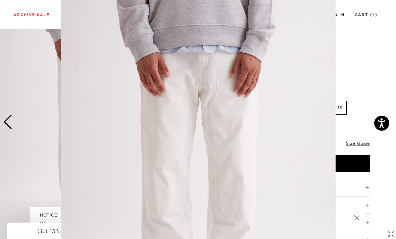
scroll to position [36, 0]
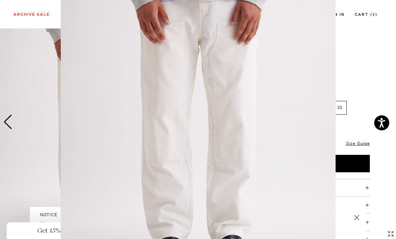
click at [32, 54] on figure at bounding box center [198, 119] width 396 height 239
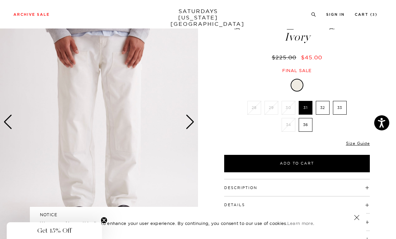
click at [189, 122] on div "Next slide" at bounding box center [190, 122] width 9 height 15
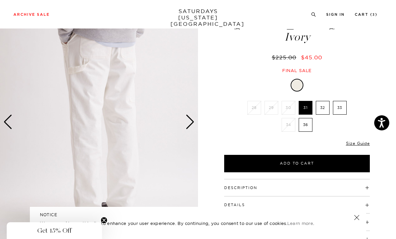
click at [189, 124] on div "Next slide" at bounding box center [190, 122] width 9 height 15
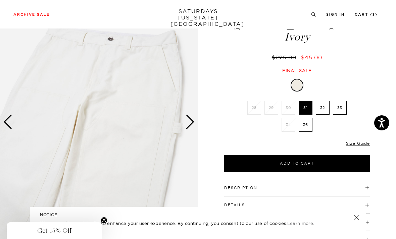
click at [189, 124] on div "Next slide" at bounding box center [190, 122] width 9 height 15
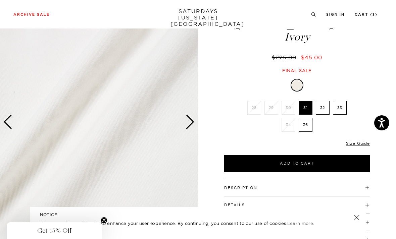
click at [188, 126] on div "Next slide" at bounding box center [190, 122] width 9 height 15
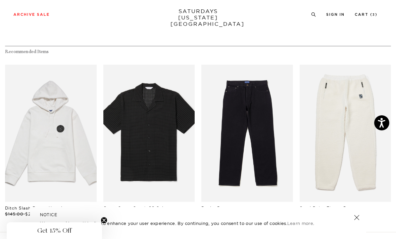
scroll to position [256, 0]
click at [266, 114] on link "files/M00034DE01-BLACK_07_1.jpg" at bounding box center [247, 133] width 92 height 137
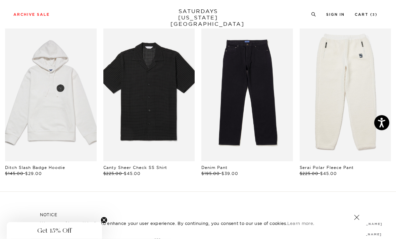
scroll to position [297, 0]
click at [48, 53] on link "files/BBM64600_sub02.jpg" at bounding box center [51, 92] width 92 height 137
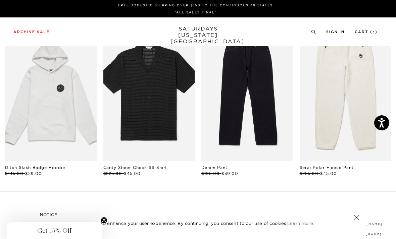
scroll to position [320, 0]
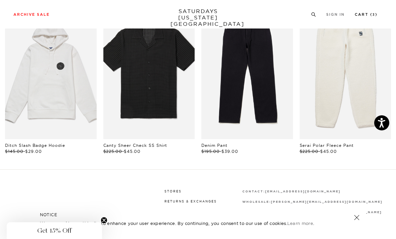
click at [367, 16] on link "Cart ( 3 )" at bounding box center [366, 15] width 23 height 4
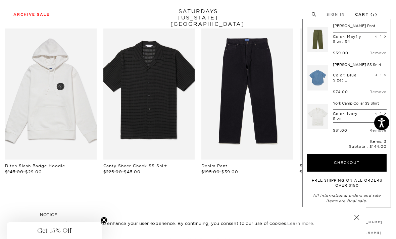
scroll to position [299, 0]
click at [372, 131] on link "Remove" at bounding box center [378, 130] width 17 height 5
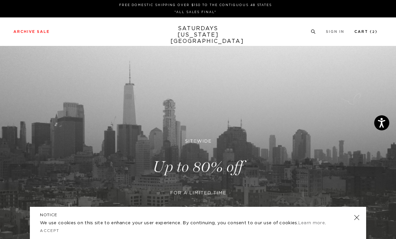
click at [358, 33] on link "Cart ( 2 )" at bounding box center [365, 32] width 23 height 4
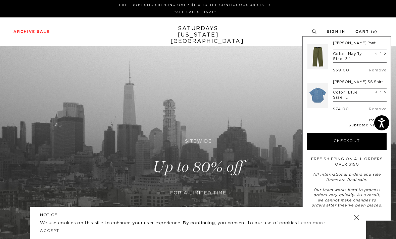
click at [323, 56] on link at bounding box center [317, 57] width 21 height 32
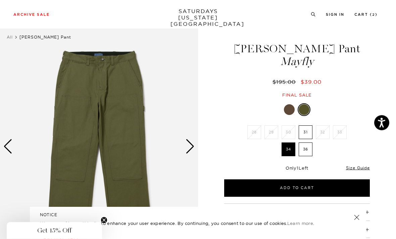
scroll to position [11, 0]
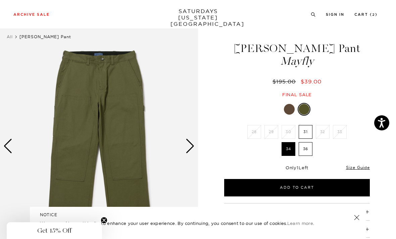
click at [190, 147] on div "Next slide" at bounding box center [190, 146] width 9 height 15
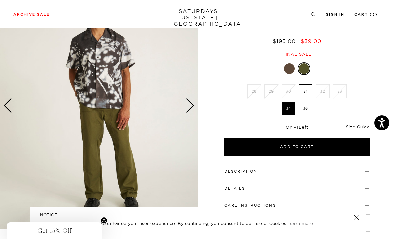
scroll to position [52, 0]
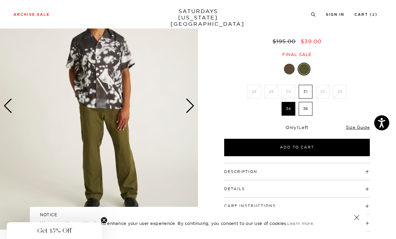
click at [190, 108] on div "Next slide" at bounding box center [190, 106] width 9 height 15
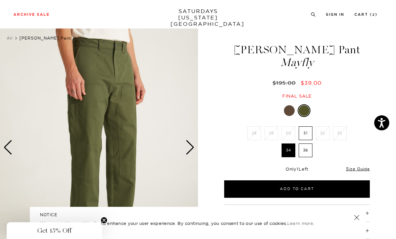
scroll to position [19, 0]
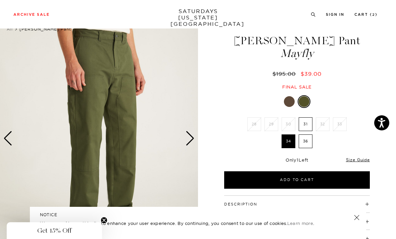
click at [191, 138] on div "Next slide" at bounding box center [190, 138] width 9 height 15
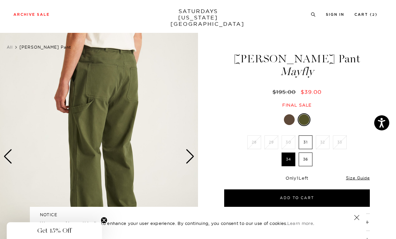
scroll to position [1, 0]
click at [190, 150] on div "Next slide" at bounding box center [190, 157] width 9 height 15
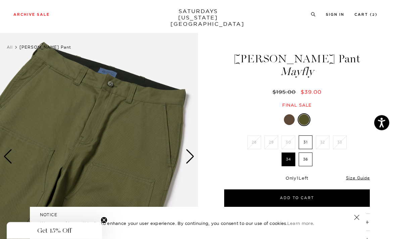
scroll to position [1, 0]
click at [191, 158] on div "Next slide" at bounding box center [190, 156] width 9 height 15
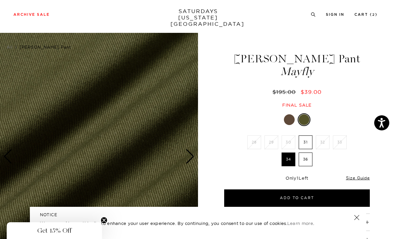
click at [192, 154] on div "Next slide" at bounding box center [190, 156] width 9 height 15
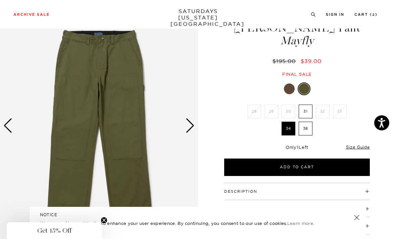
scroll to position [26, 0]
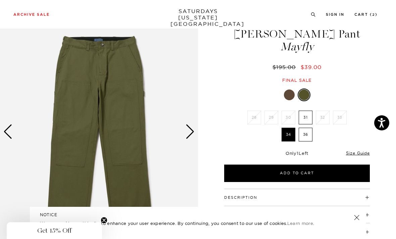
click at [191, 137] on div "Next slide" at bounding box center [190, 132] width 9 height 15
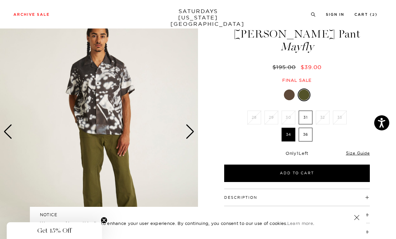
click at [292, 97] on div at bounding box center [289, 95] width 11 height 11
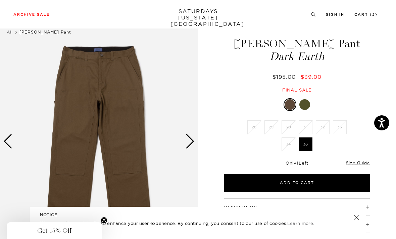
scroll to position [18, 0]
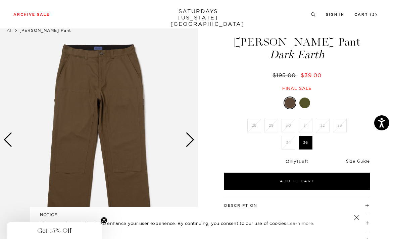
click at [194, 143] on div "Next slide" at bounding box center [190, 140] width 9 height 15
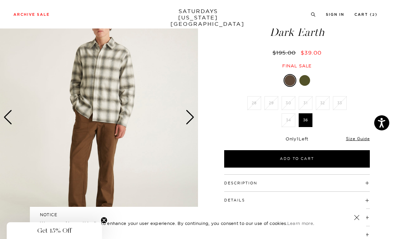
scroll to position [40, 0]
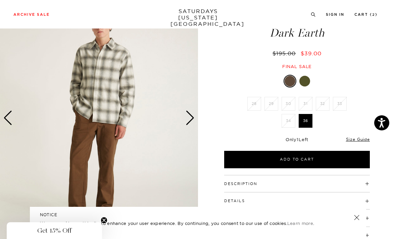
click at [197, 122] on img at bounding box center [99, 118] width 198 height 248
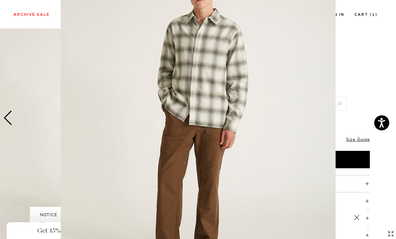
click at [357, 99] on figure at bounding box center [198, 119] width 396 height 239
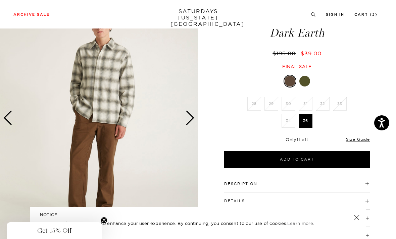
click at [192, 118] on div "Next slide" at bounding box center [190, 118] width 9 height 15
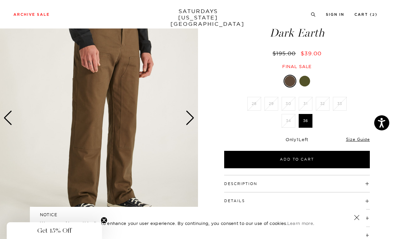
click at [192, 121] on div "Next slide" at bounding box center [190, 118] width 9 height 15
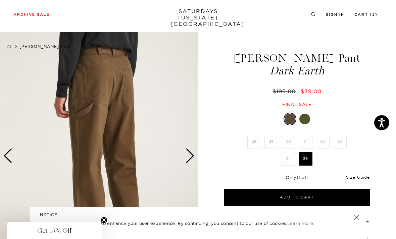
click at [192, 160] on div "Next slide" at bounding box center [190, 156] width 9 height 15
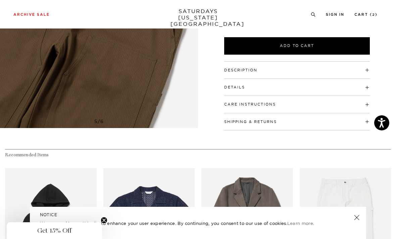
scroll to position [153, 0]
click at [302, 70] on h4 "Description" at bounding box center [297, 67] width 146 height 11
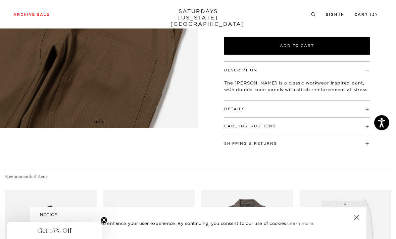
scroll to position [153, 0]
click at [313, 109] on h4 "Details" at bounding box center [297, 106] width 146 height 11
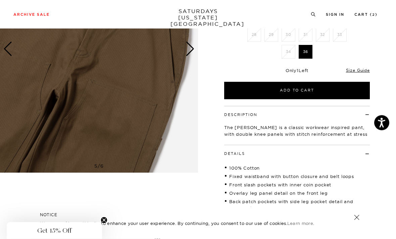
scroll to position [0, 0]
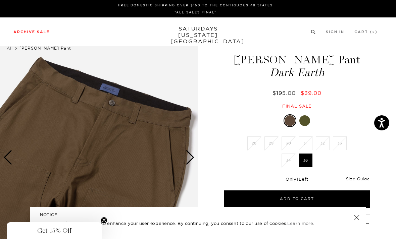
click at [17, 110] on link "Sweats" at bounding box center [13, 111] width 13 height 5
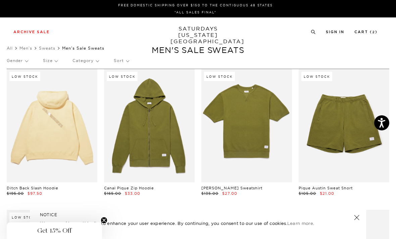
click at [52, 62] on p "Size" at bounding box center [50, 60] width 14 height 15
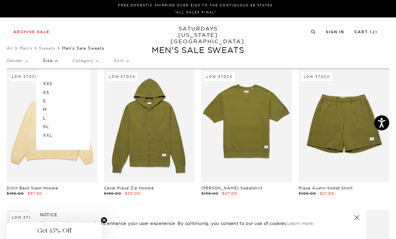
click at [48, 116] on p "L" at bounding box center [63, 118] width 40 height 9
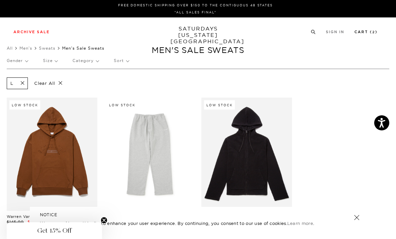
click at [365, 30] on link "Cart ( 2 )" at bounding box center [365, 32] width 23 height 4
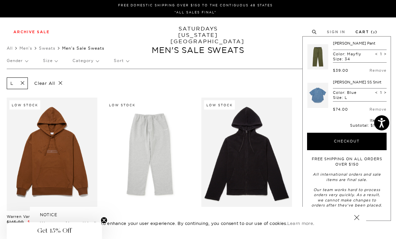
click at [322, 92] on link at bounding box center [317, 96] width 21 height 32
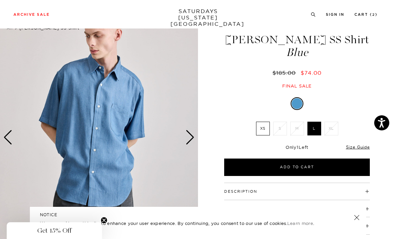
scroll to position [23, 0]
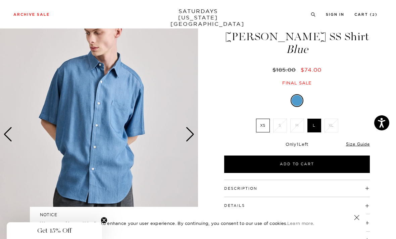
click at [189, 133] on div "Next slide" at bounding box center [190, 134] width 9 height 15
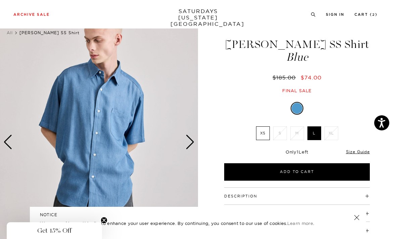
scroll to position [15, 0]
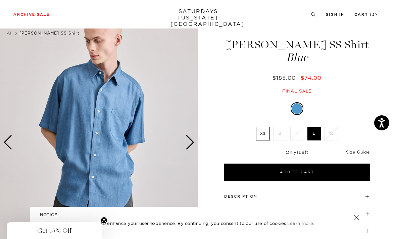
click at [191, 144] on div "Next slide" at bounding box center [190, 142] width 9 height 15
click at [192, 143] on div "Next slide" at bounding box center [190, 142] width 9 height 15
click at [192, 141] on div "Next slide" at bounding box center [190, 142] width 9 height 15
click at [193, 142] on div "Next slide" at bounding box center [190, 142] width 9 height 15
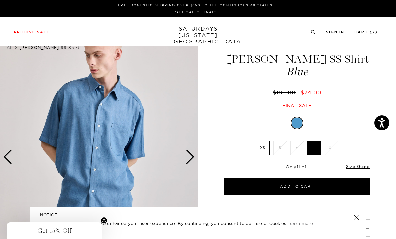
scroll to position [0, 0]
